Goal: Navigation & Orientation: Find specific page/section

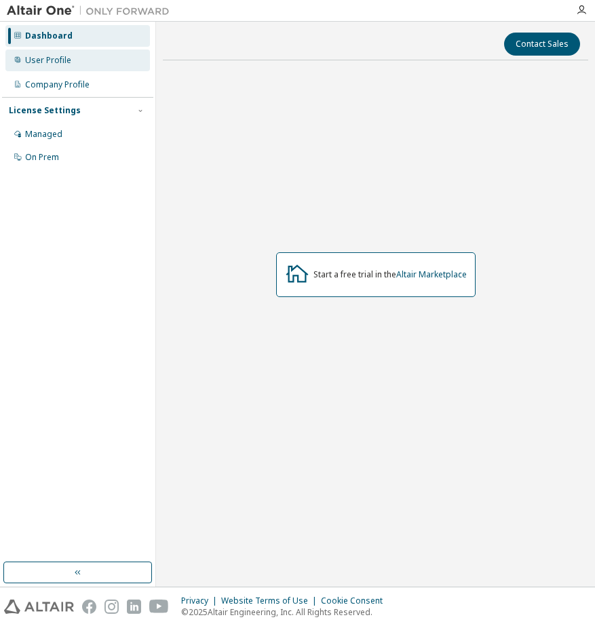
click at [64, 66] on div "User Profile" at bounding box center [77, 60] width 144 height 22
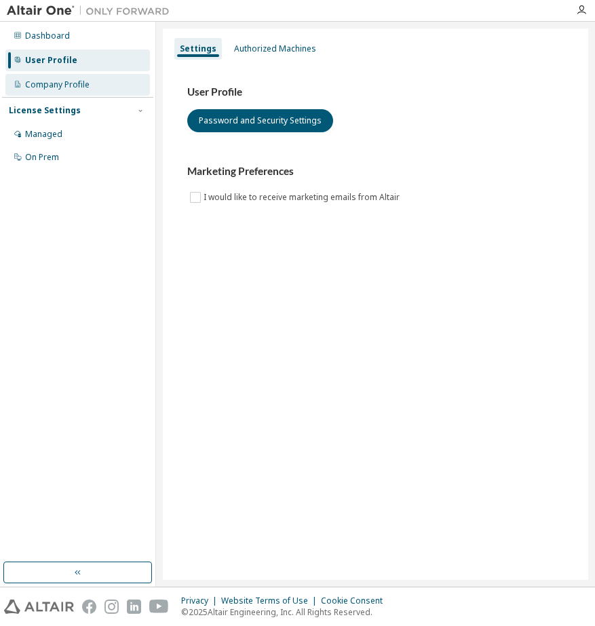
click at [65, 83] on div "Company Profile" at bounding box center [57, 84] width 64 height 11
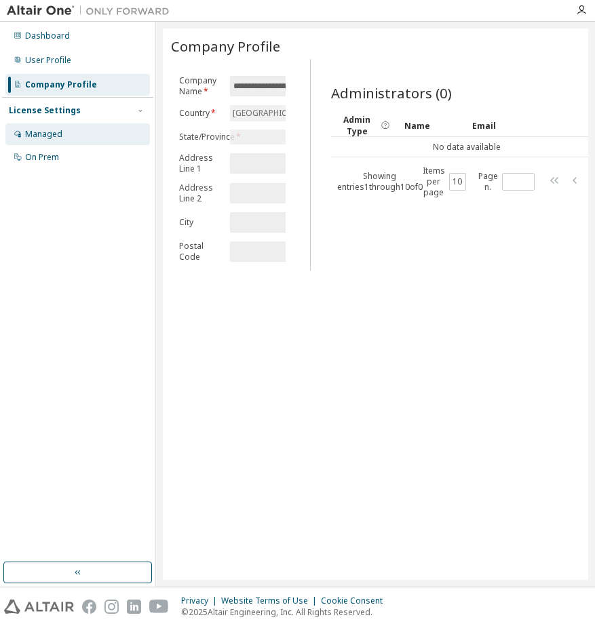
click at [58, 130] on div "Managed" at bounding box center [43, 134] width 37 height 11
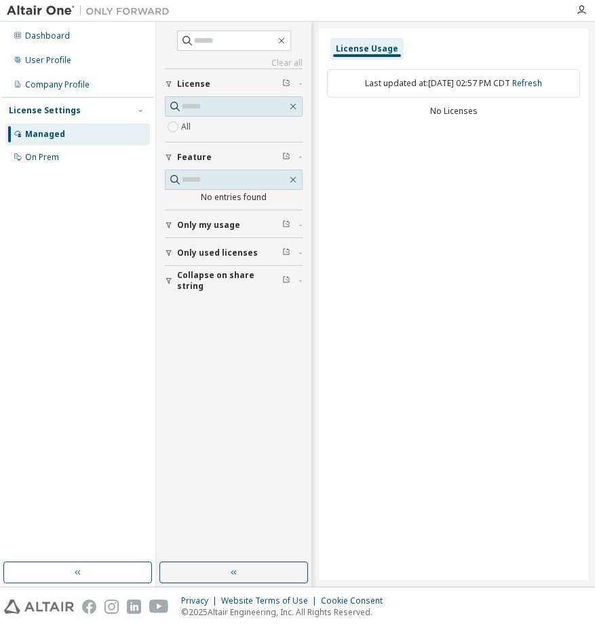
click at [46, 47] on div "Dashboard User Profile Company Profile License Settings Managed On Prem" at bounding box center [77, 97] width 151 height 146
click at [51, 39] on div "Dashboard" at bounding box center [47, 36] width 45 height 11
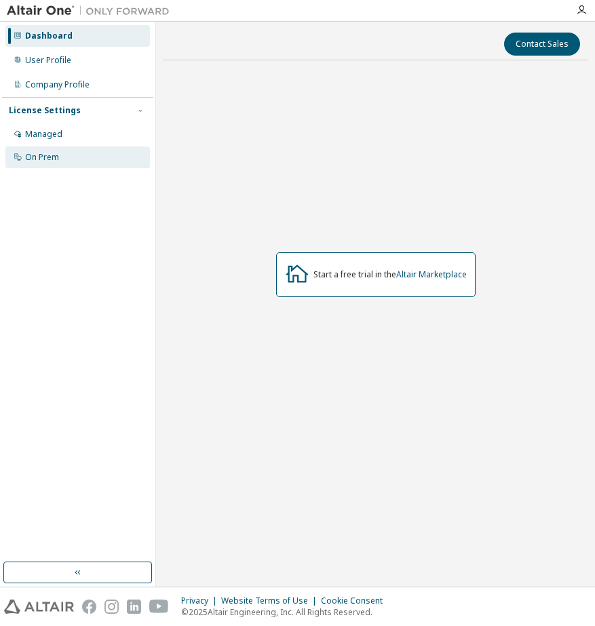
click at [60, 165] on div "On Prem" at bounding box center [77, 157] width 144 height 22
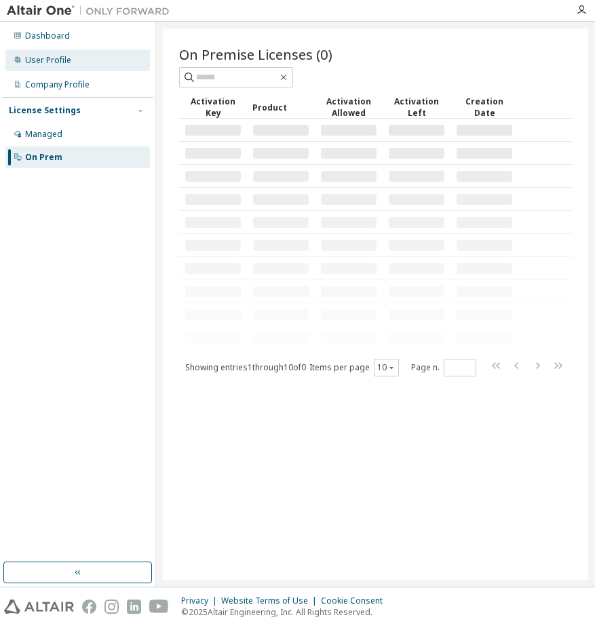
click at [77, 55] on div "User Profile" at bounding box center [77, 60] width 144 height 22
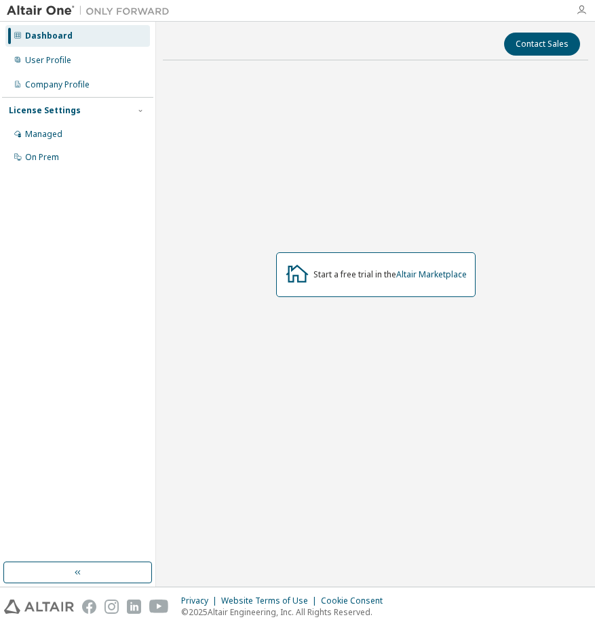
click at [581, 9] on icon "button" at bounding box center [581, 10] width 11 height 11
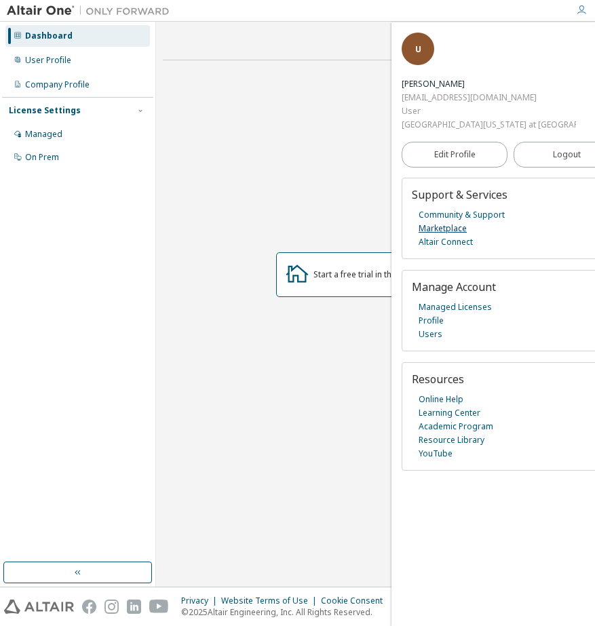
click at [446, 222] on link "Marketplace" at bounding box center [442, 229] width 48 height 14
